Goal: Navigation & Orientation: Understand site structure

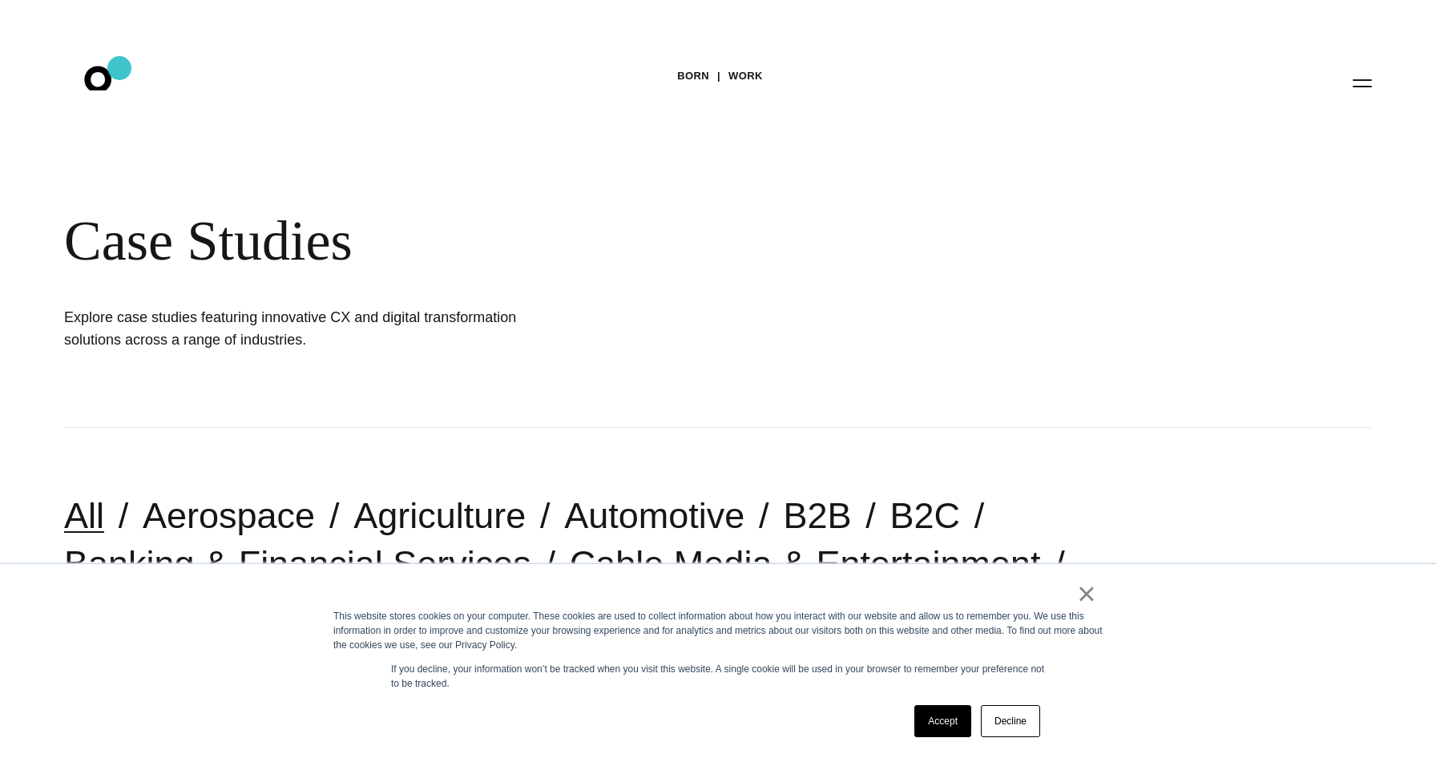
click at [119, 68] on icon ".st0{display:none;} .st1{display:inline;} .st2{font-family:'HelveticaNeue-Mediu…" at bounding box center [109, 83] width 103 height 42
click at [104, 79] on icon ".st0{display:none;} .st1{display:inline;} .st2{font-family:'HelveticaNeue-Mediu…" at bounding box center [109, 83] width 103 height 42
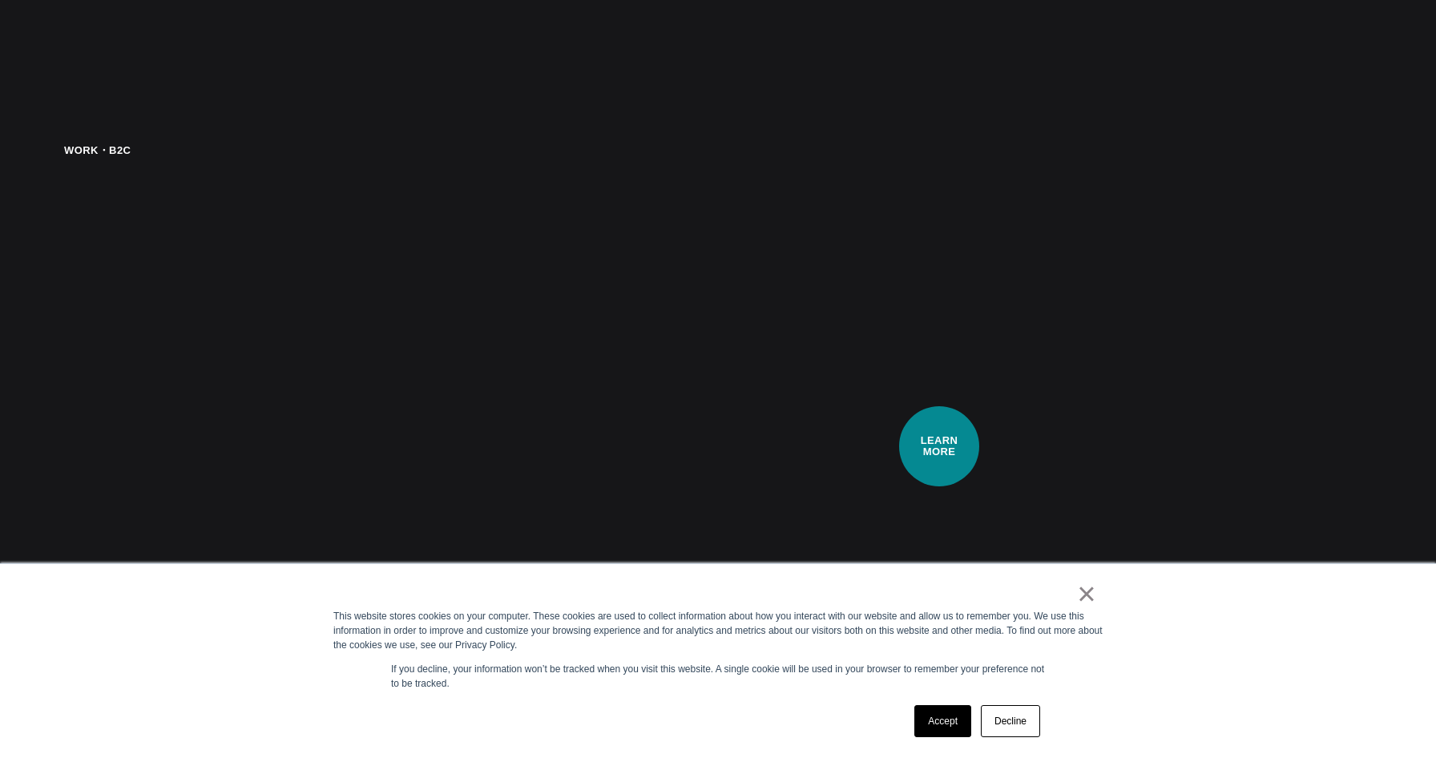
scroll to position [3728, 0]
click at [1084, 601] on link "×" at bounding box center [1086, 593] width 19 height 14
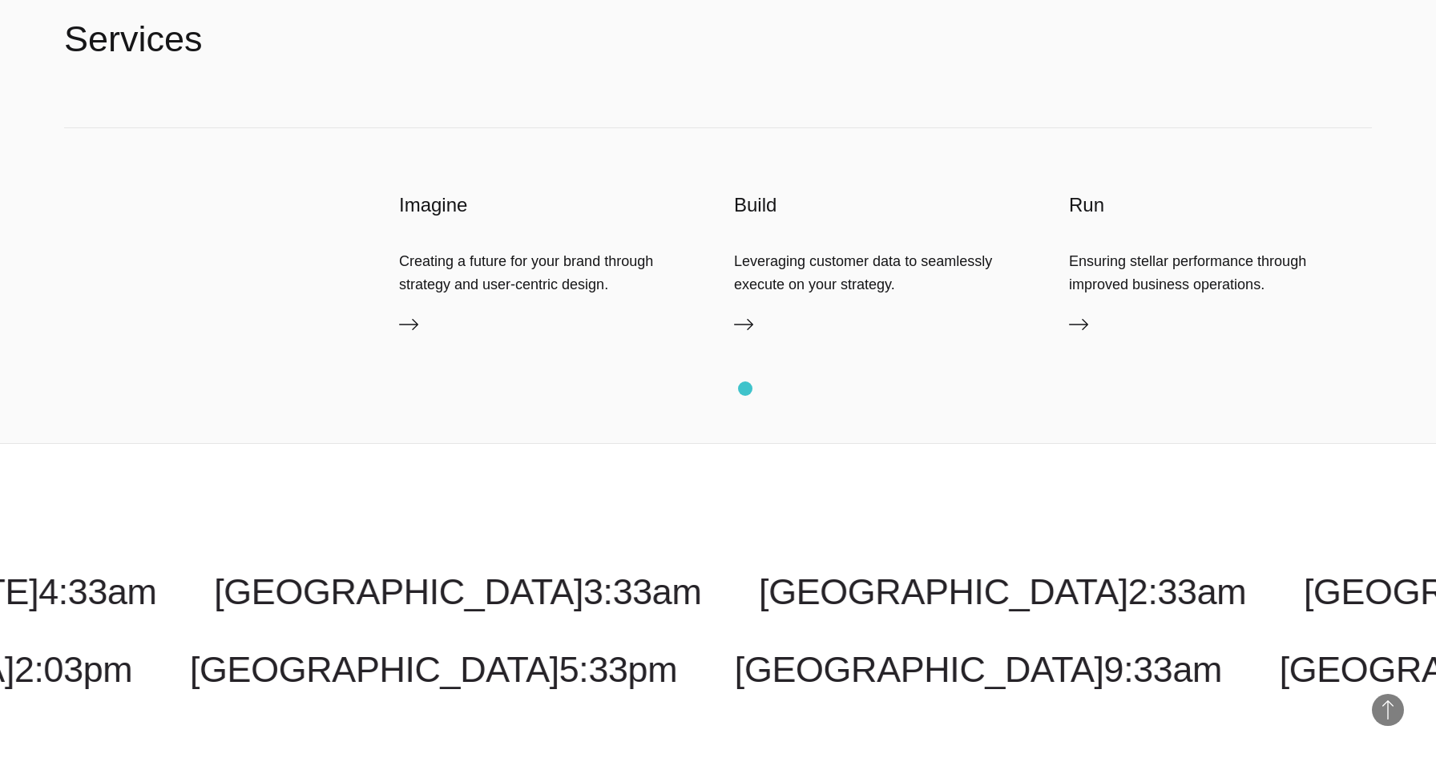
scroll to position [4549, 0]
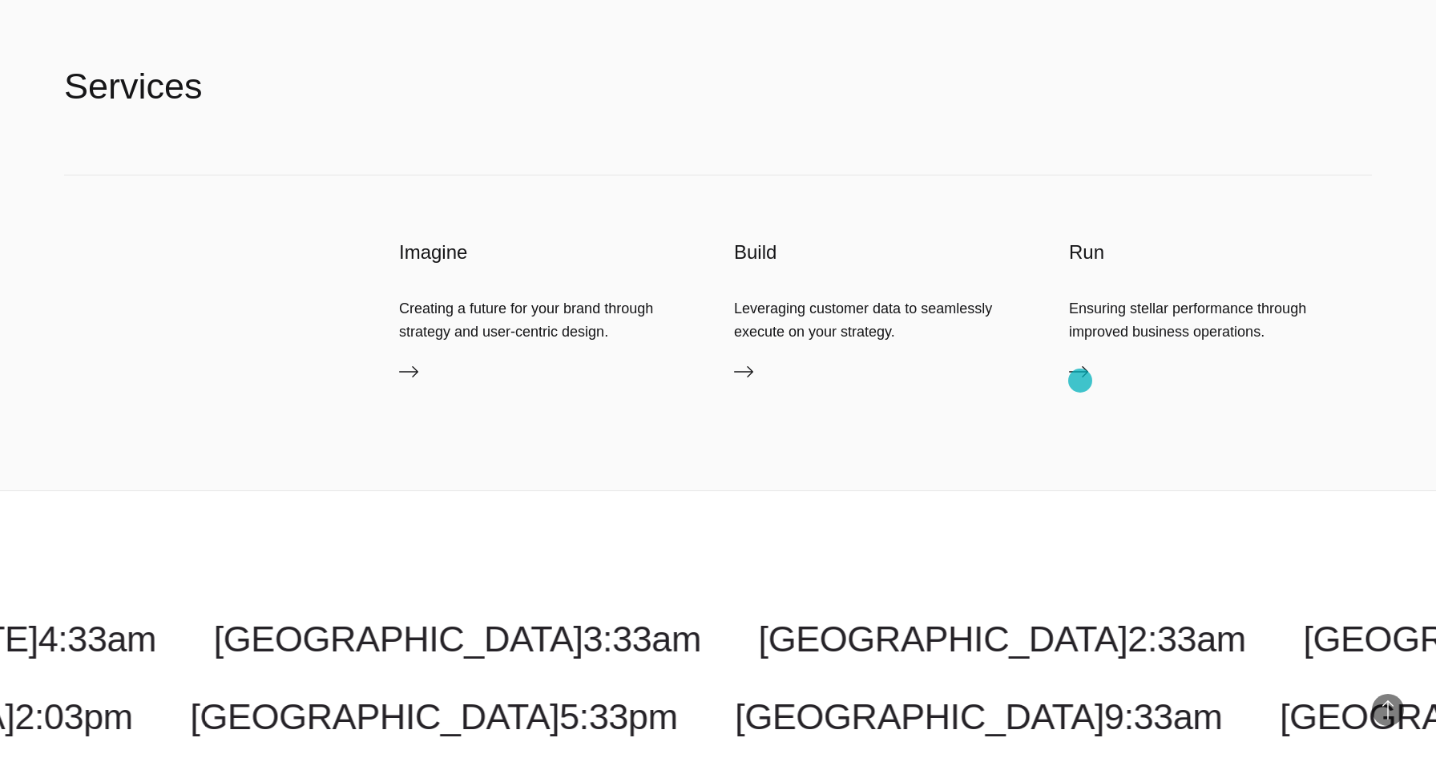
click at [1080, 381] on icon at bounding box center [1078, 371] width 19 height 19
drag, startPoint x: 409, startPoint y: 377, endPoint x: 1043, endPoint y: 5, distance: 735.4
click at [0, 0] on div "Services Imagine Creating a future for your brand through strategy and user-cen…" at bounding box center [718, 244] width 1436 height 492
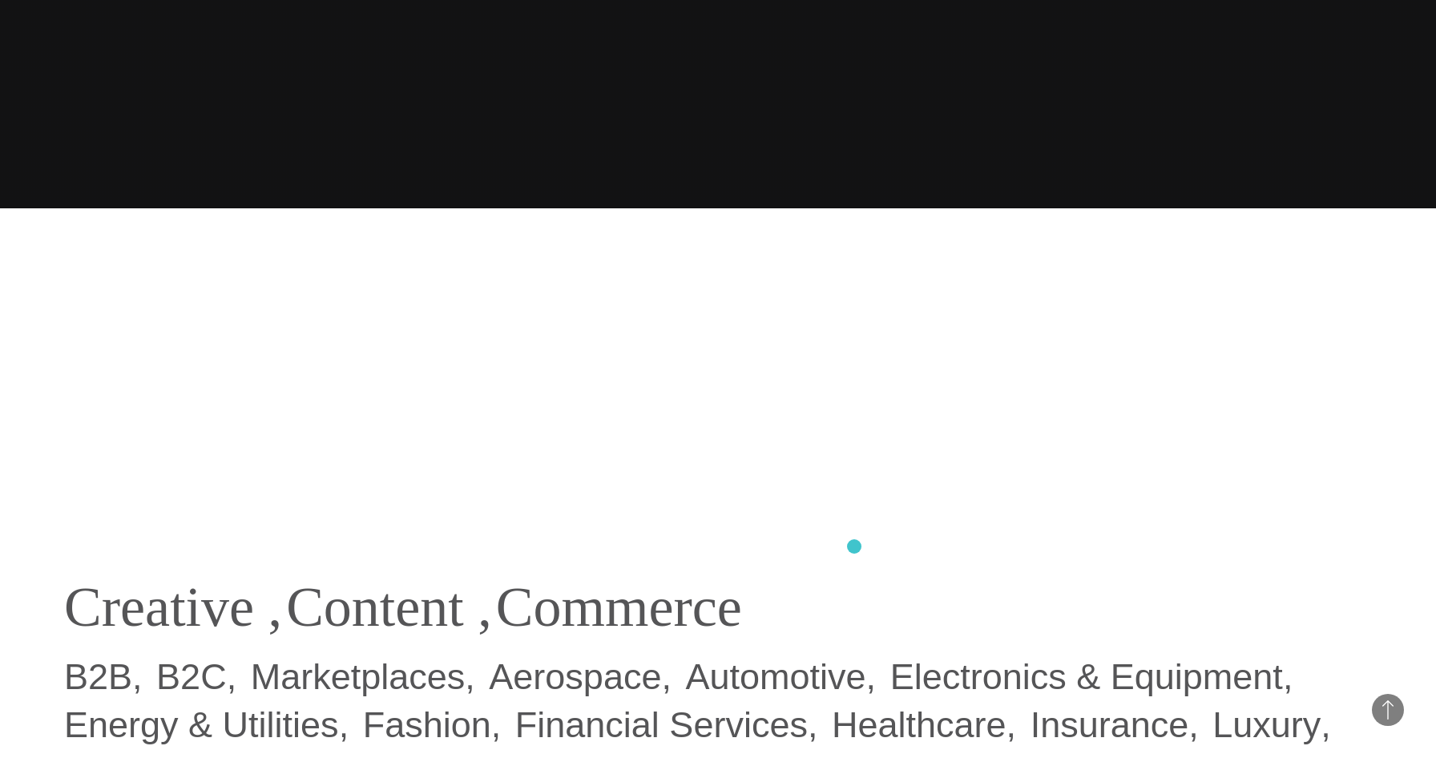
scroll to position [0, 0]
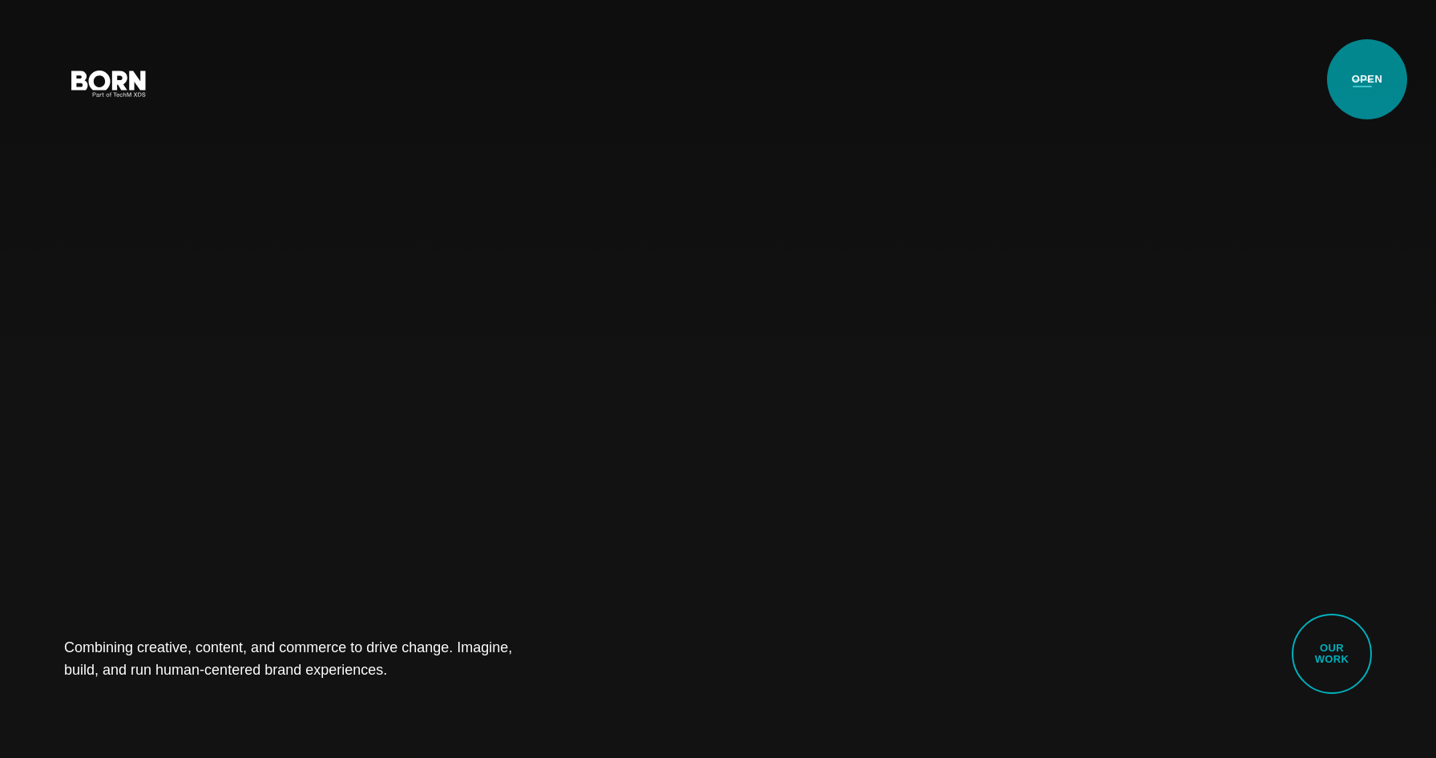
click at [1367, 79] on button "Primary Menu" at bounding box center [1362, 83] width 38 height 34
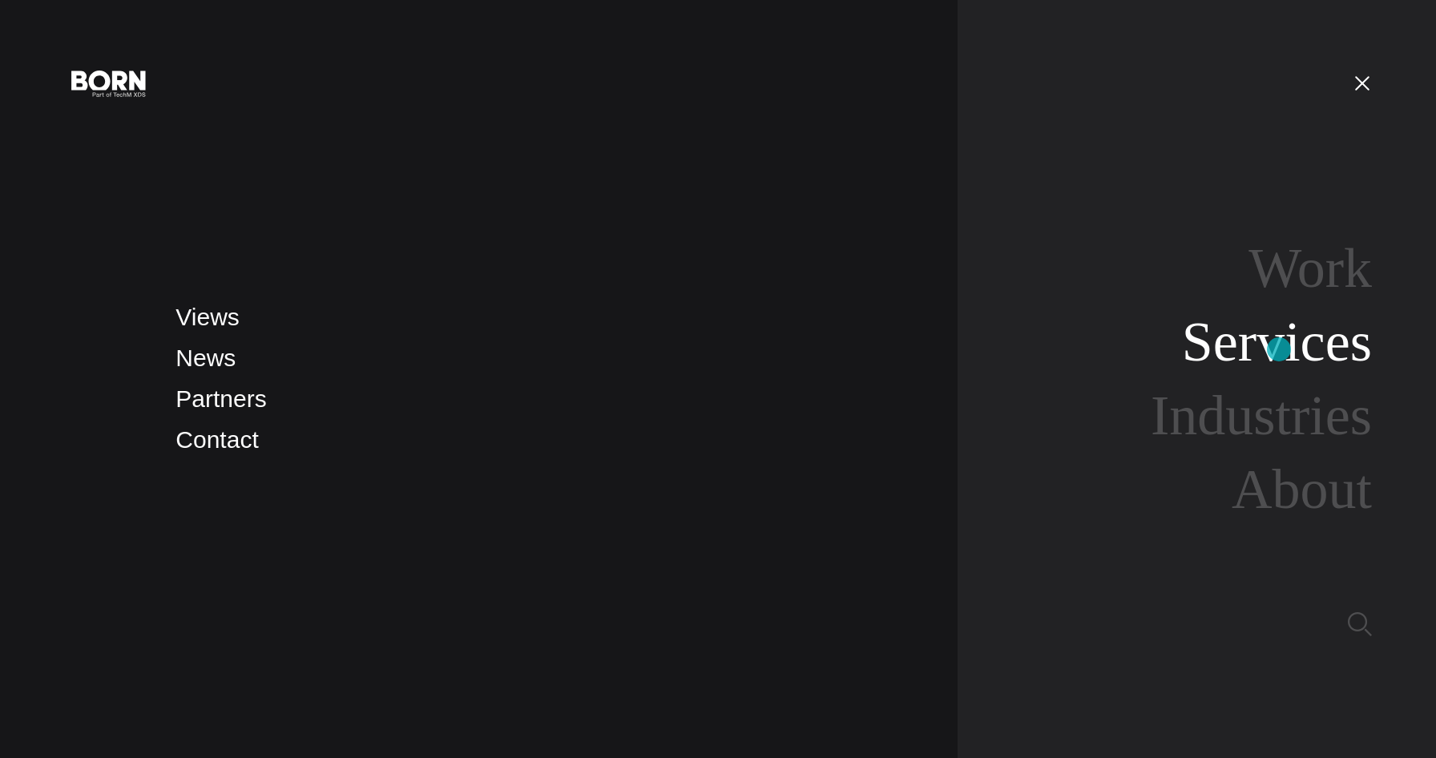
click at [1279, 349] on link "Services" at bounding box center [1277, 342] width 190 height 62
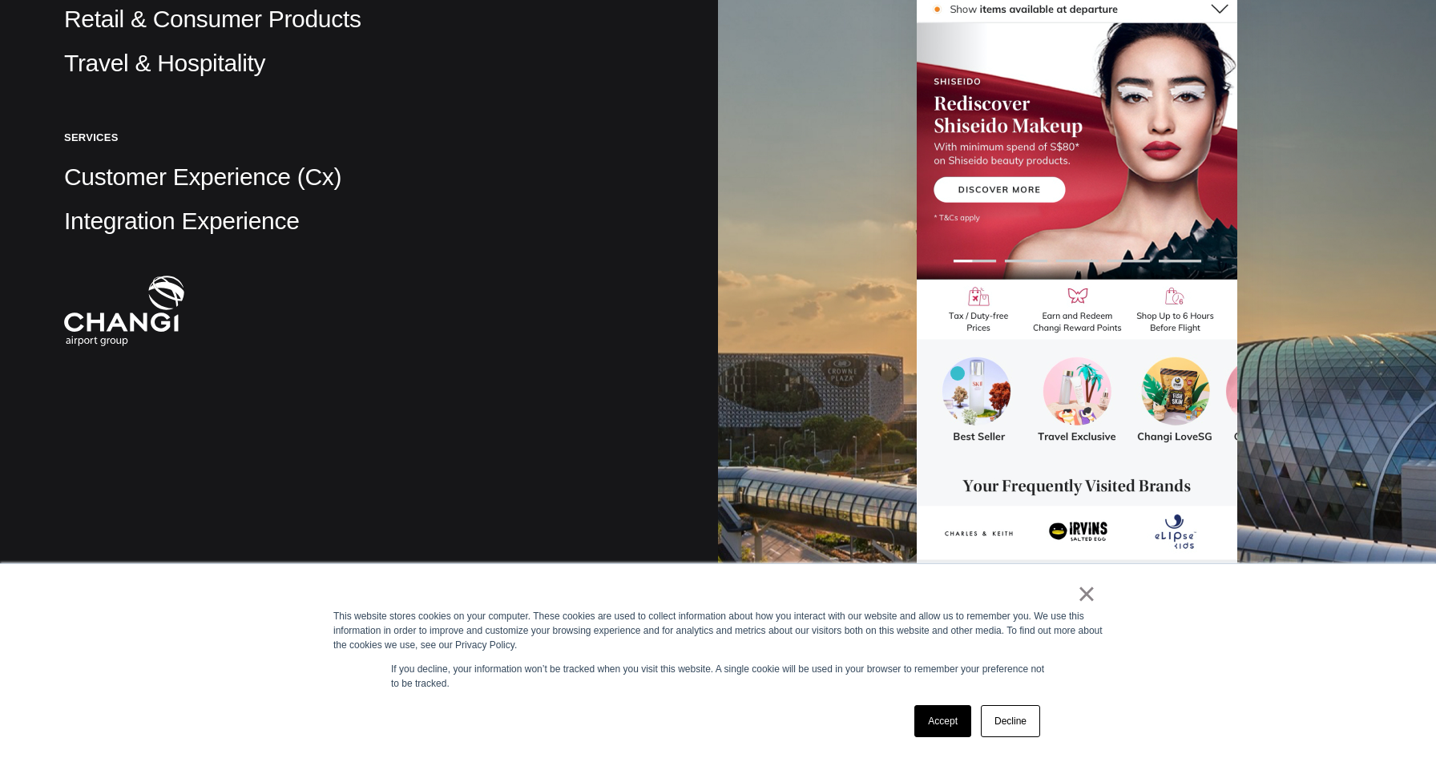
scroll to position [734, 0]
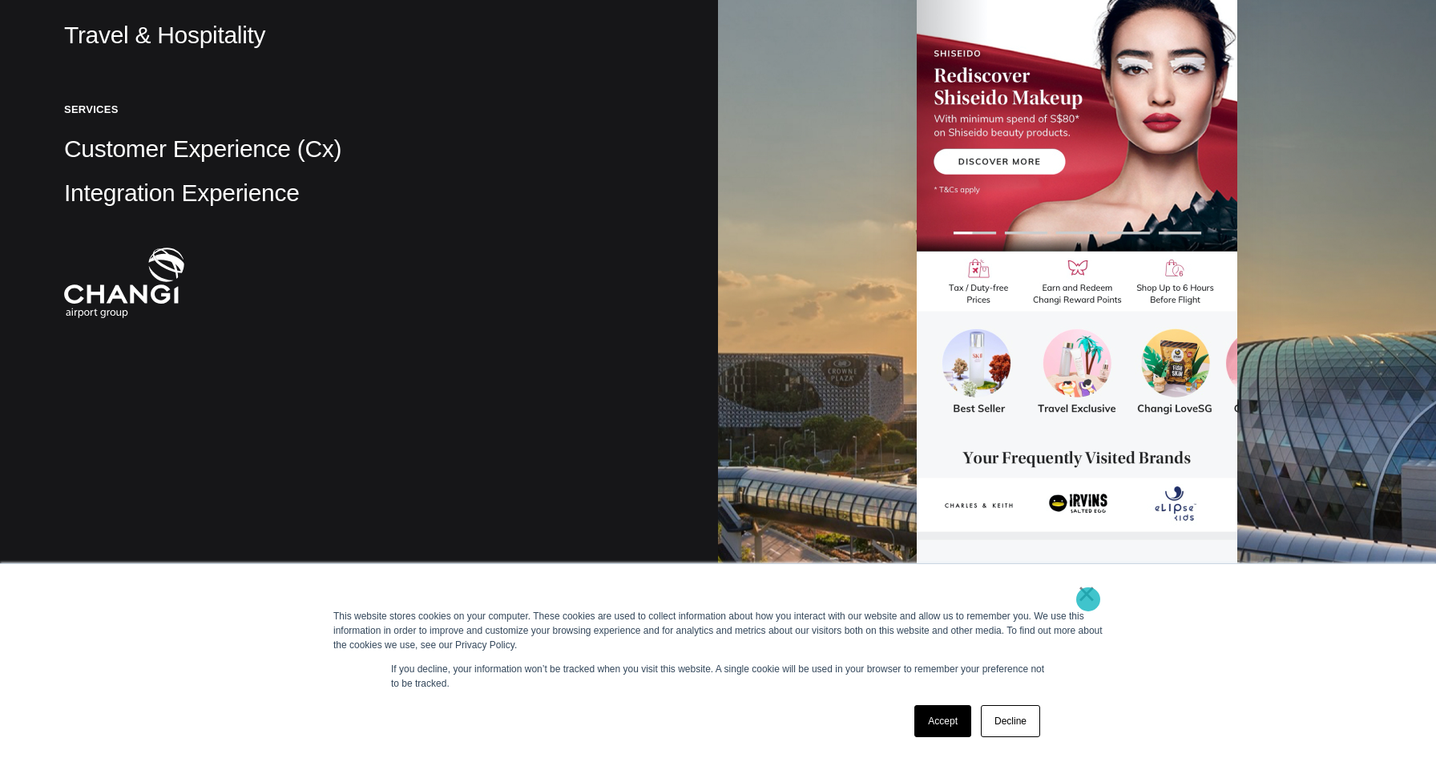
click at [1090, 598] on link "×" at bounding box center [1086, 593] width 19 height 14
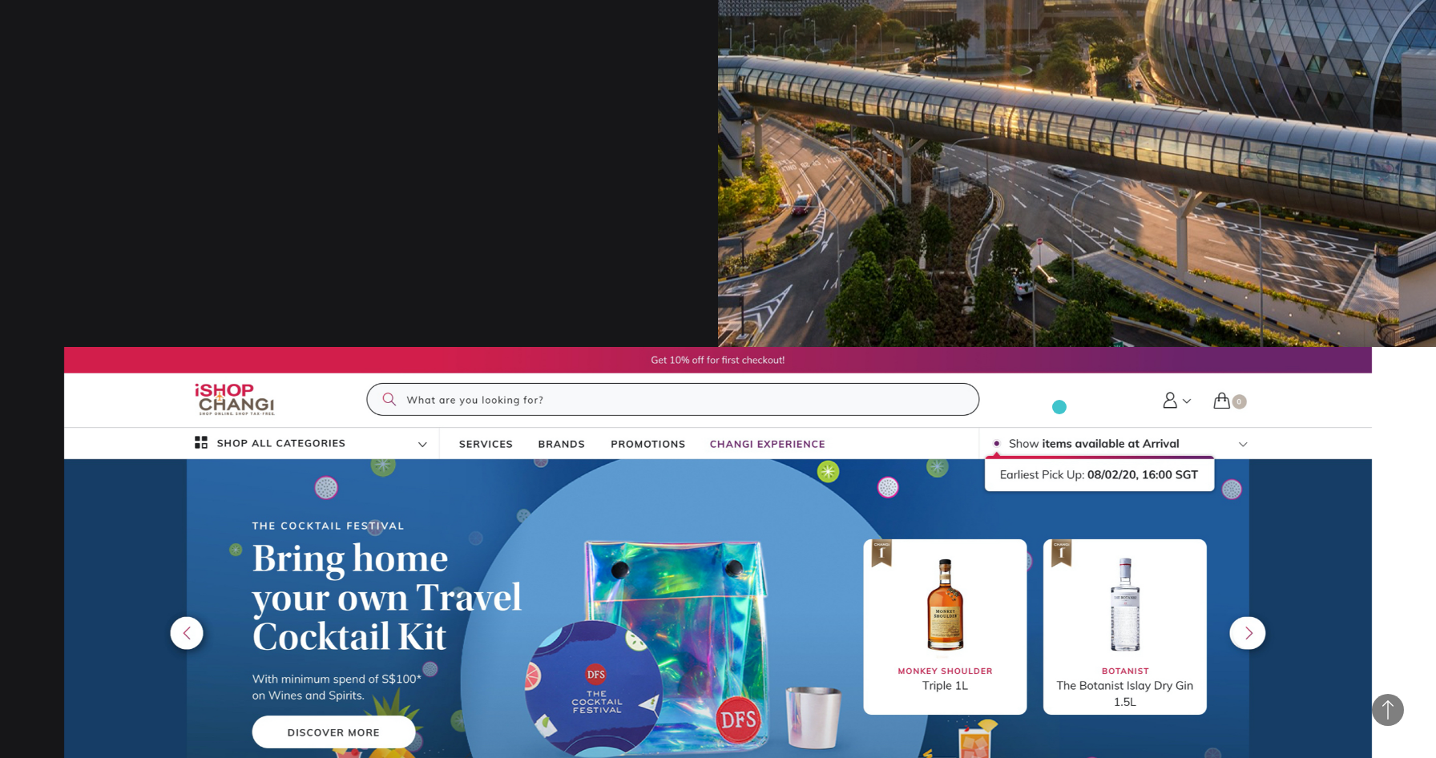
scroll to position [0, 0]
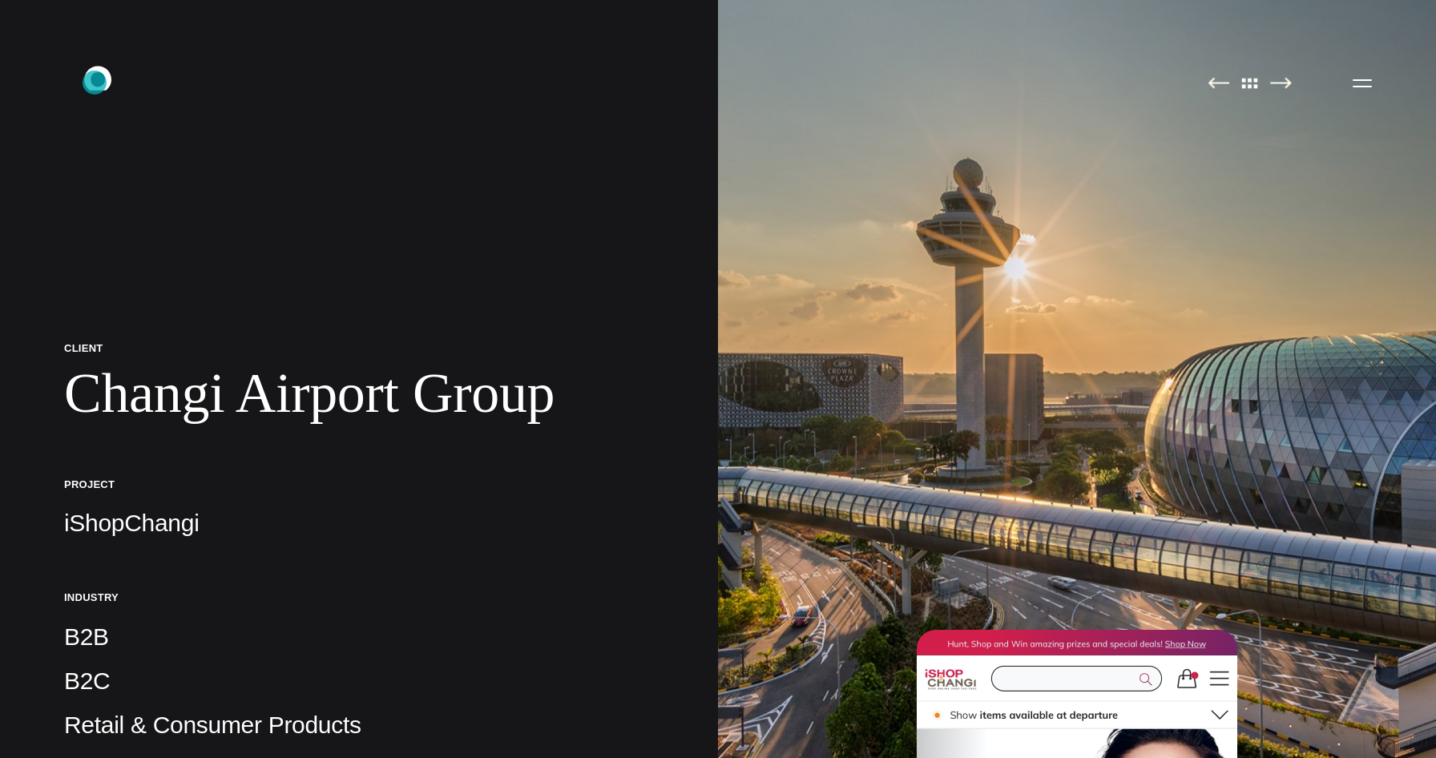
click at [95, 83] on icon ".st0{display:none;} .st1{display:inline;} .st2{font-family:'HelveticaNeue-Mediu…" at bounding box center [109, 83] width 103 height 42
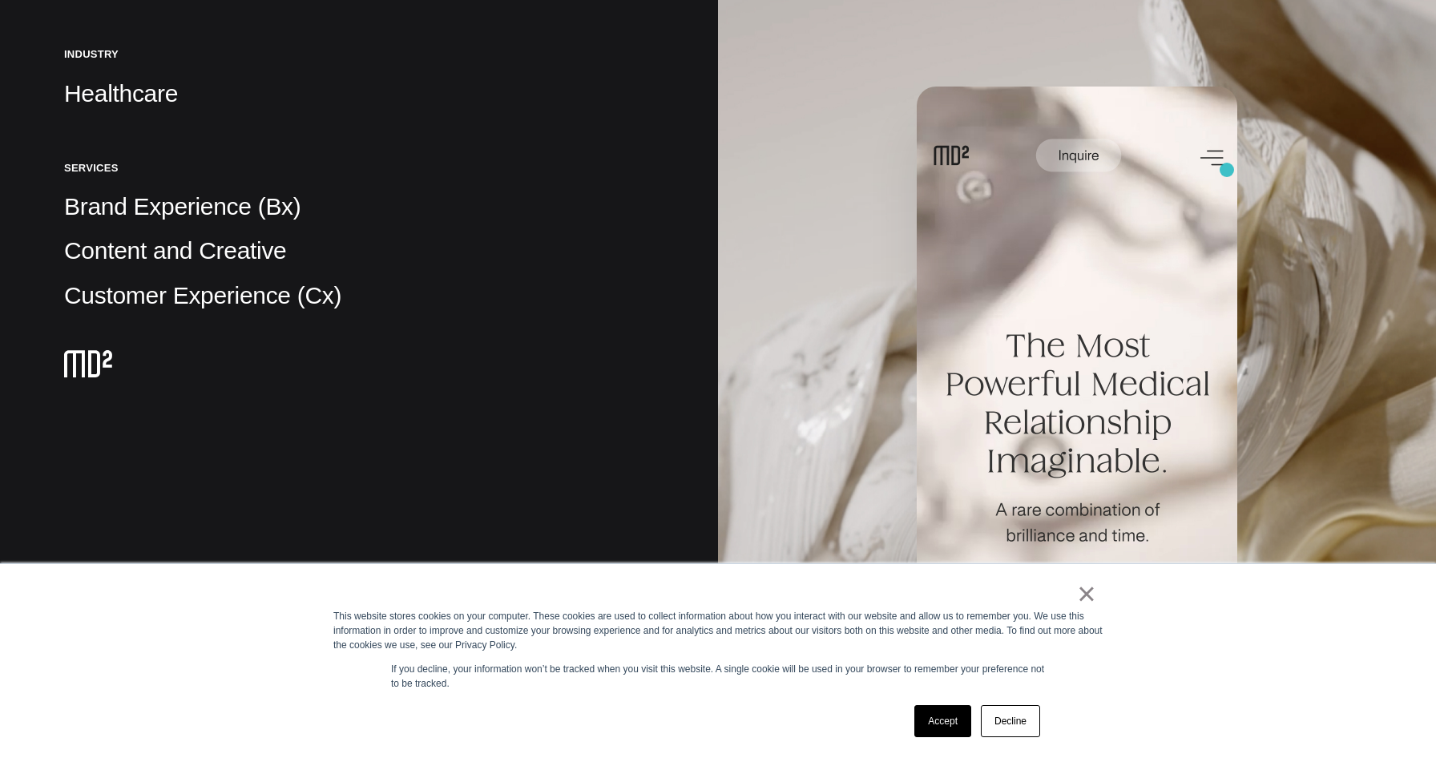
scroll to position [578, 0]
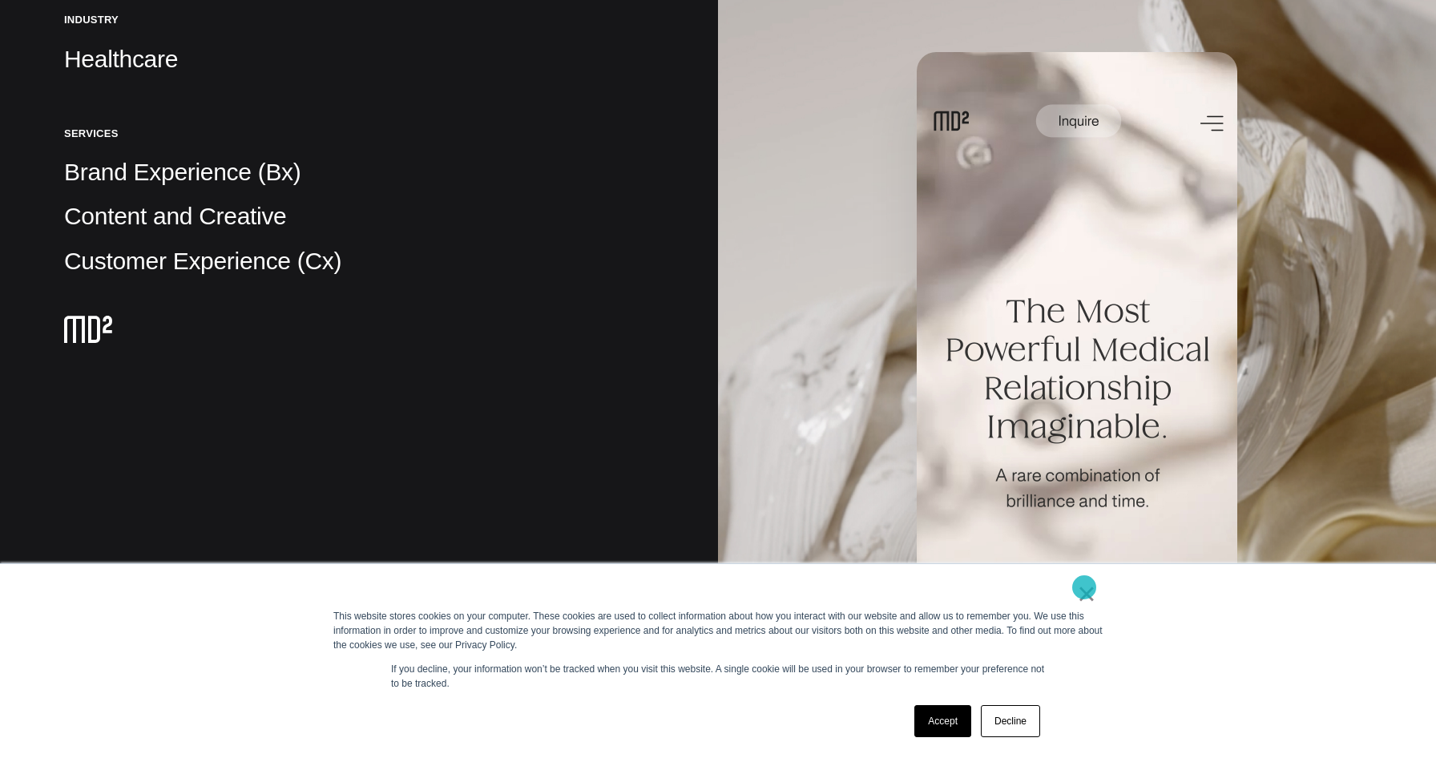
click at [1085, 587] on link "×" at bounding box center [1086, 593] width 19 height 14
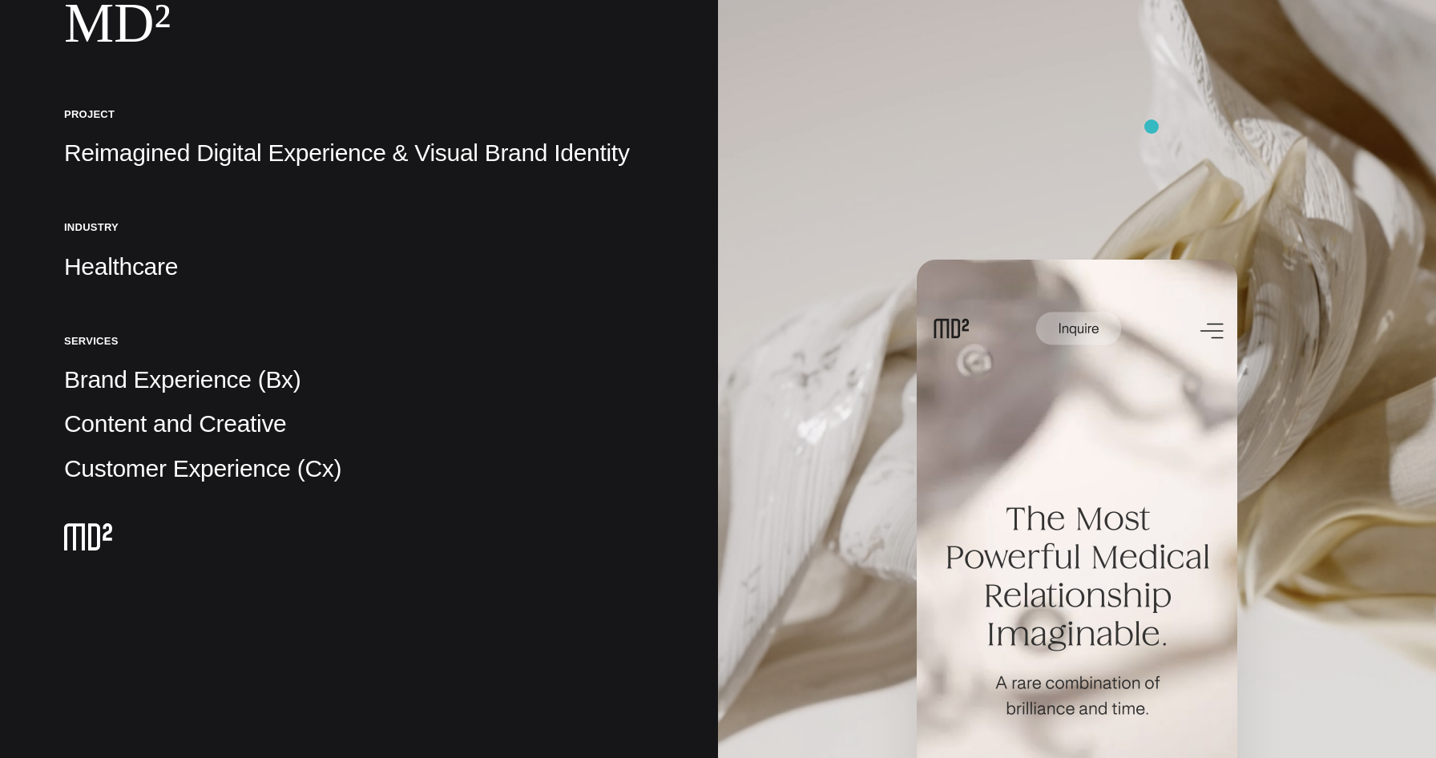
scroll to position [0, 0]
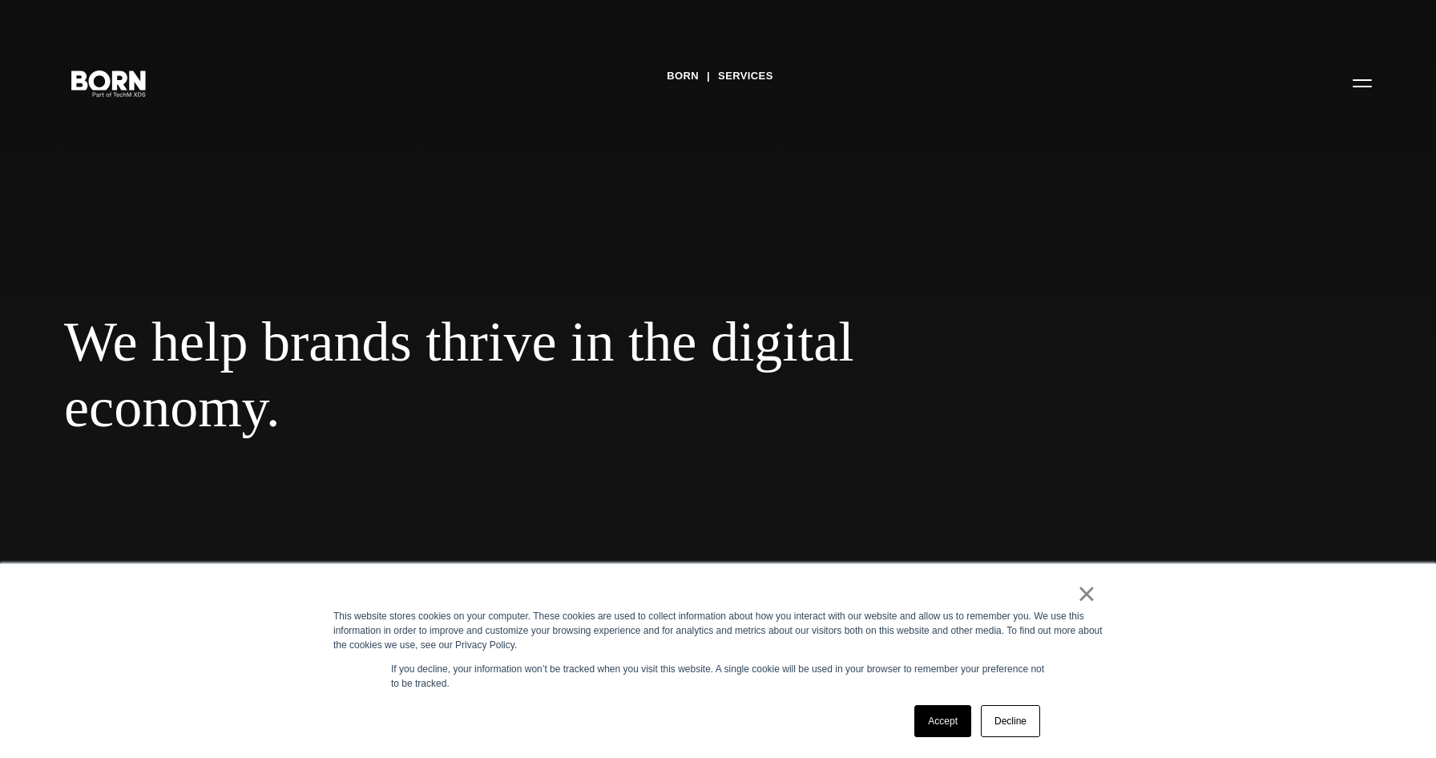
scroll to position [2120, 0]
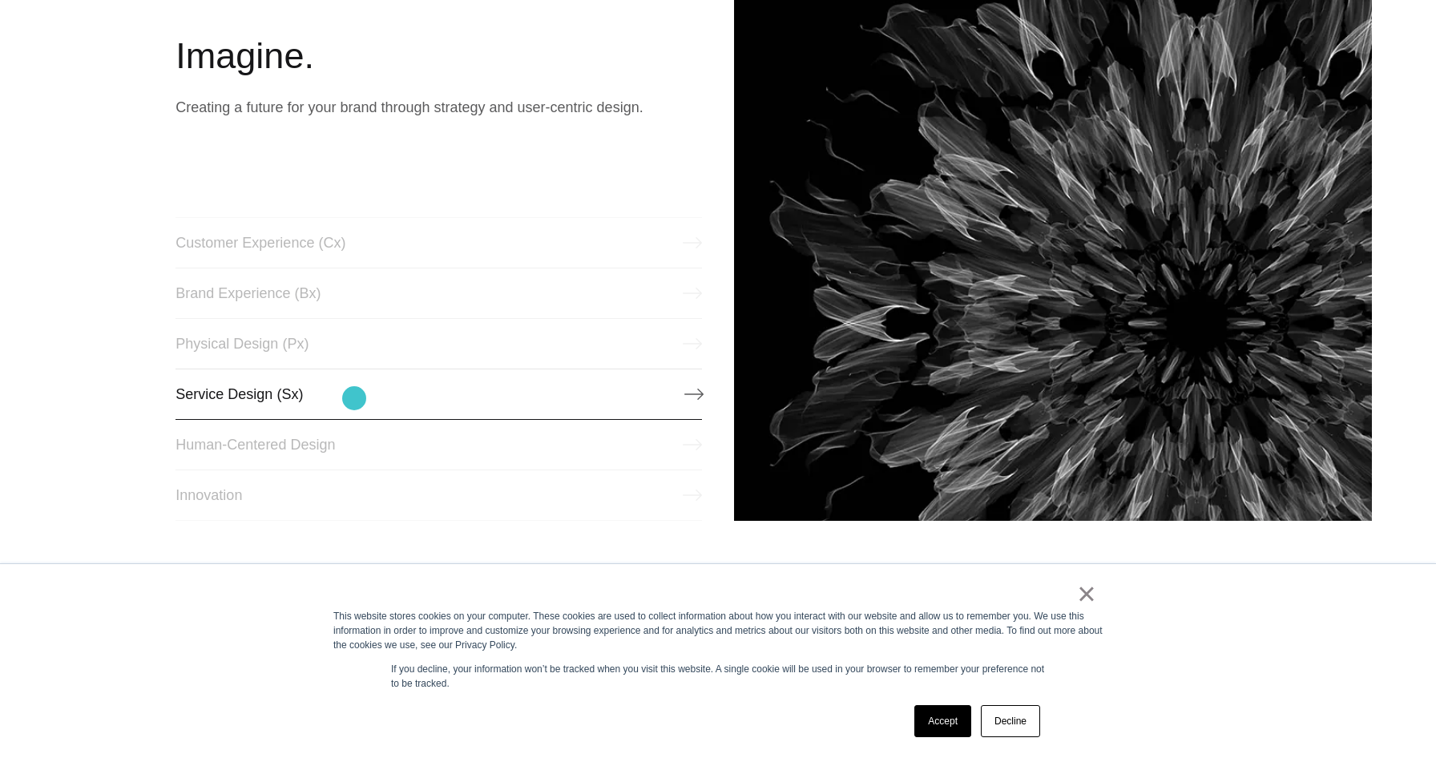
click at [354, 398] on link "Service Design (Sx)" at bounding box center [438, 394] width 526 height 51
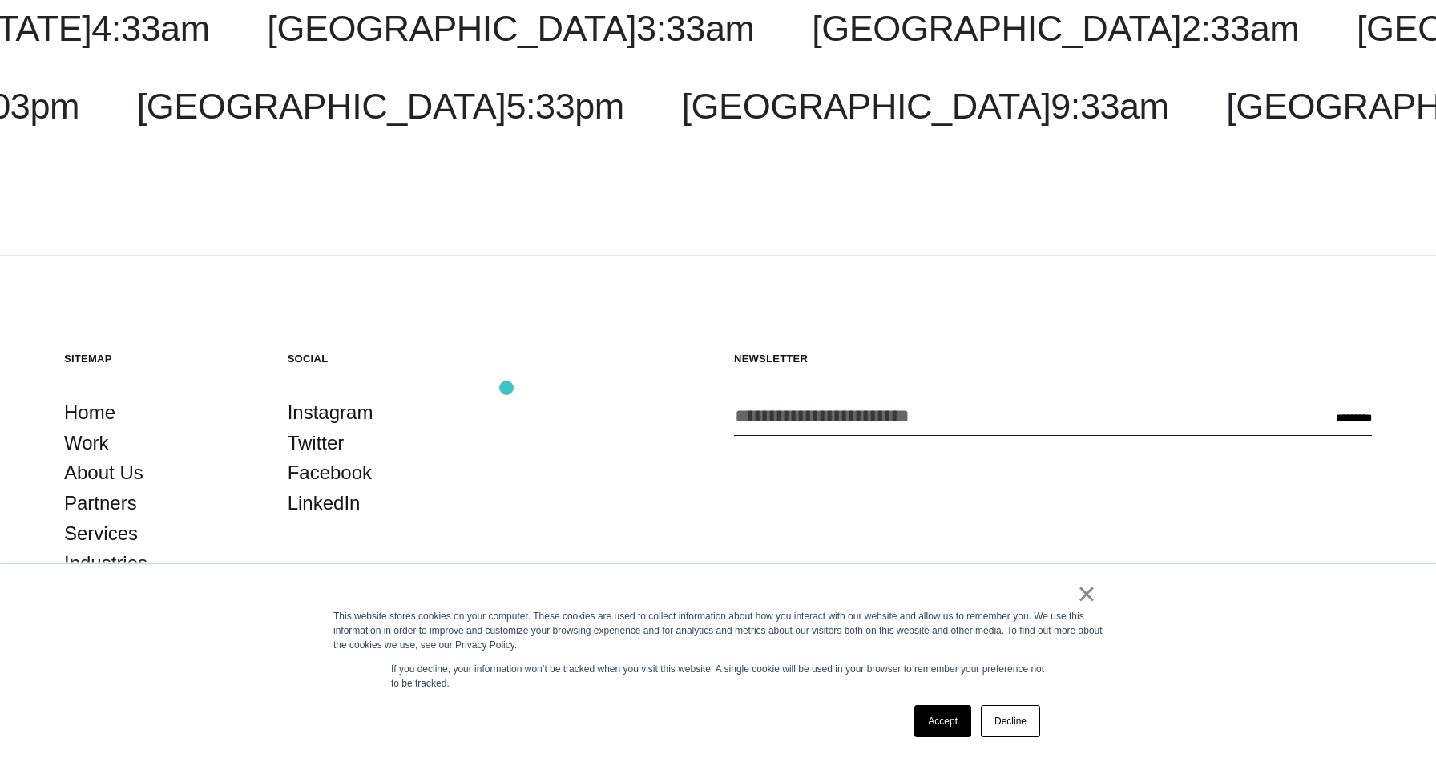
scroll to position [2445, 0]
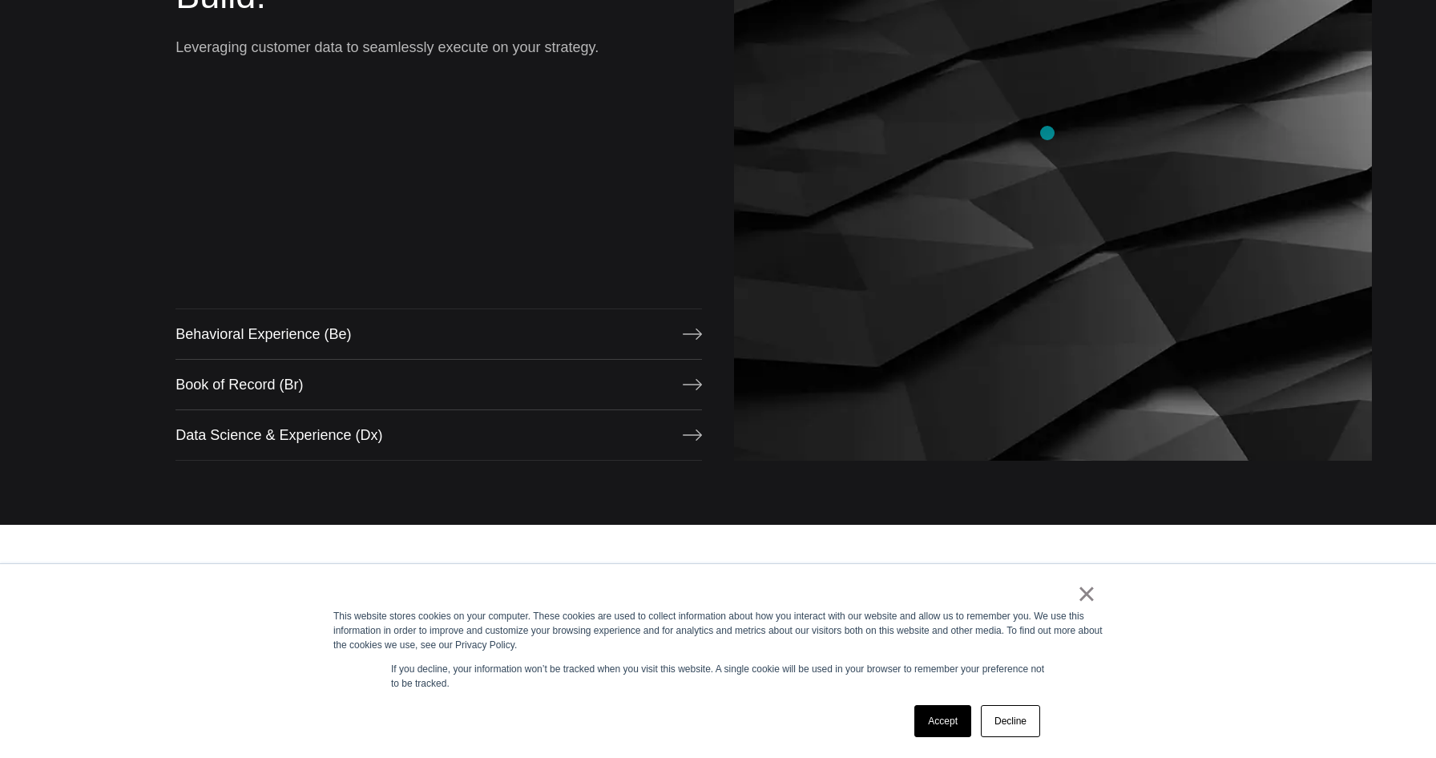
scroll to position [1546, 0]
